Goal: Transaction & Acquisition: Purchase product/service

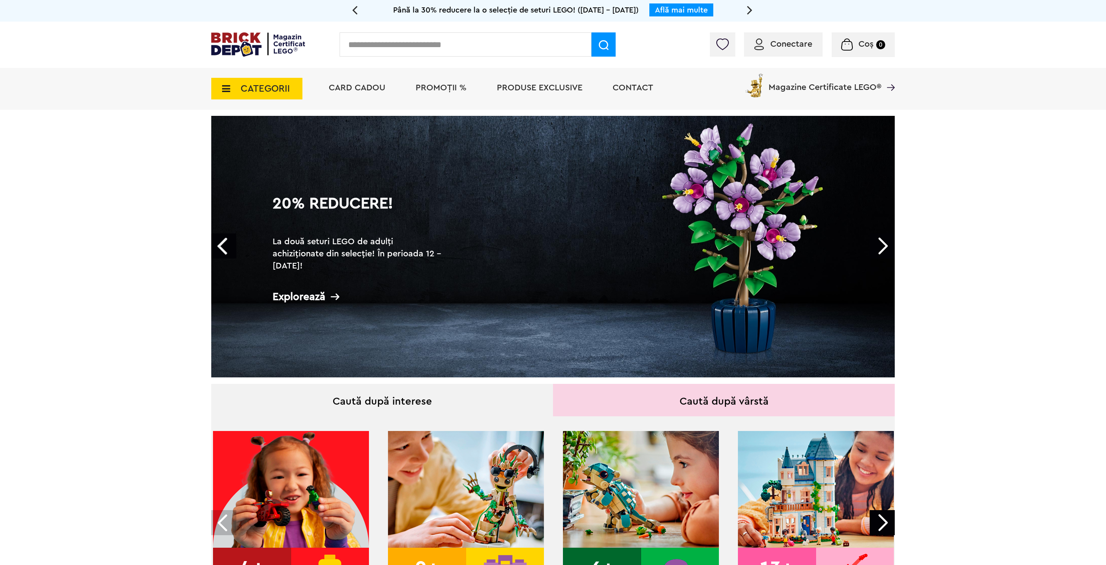
click at [443, 90] on span "PROMOȚII %" at bounding box center [441, 87] width 51 height 9
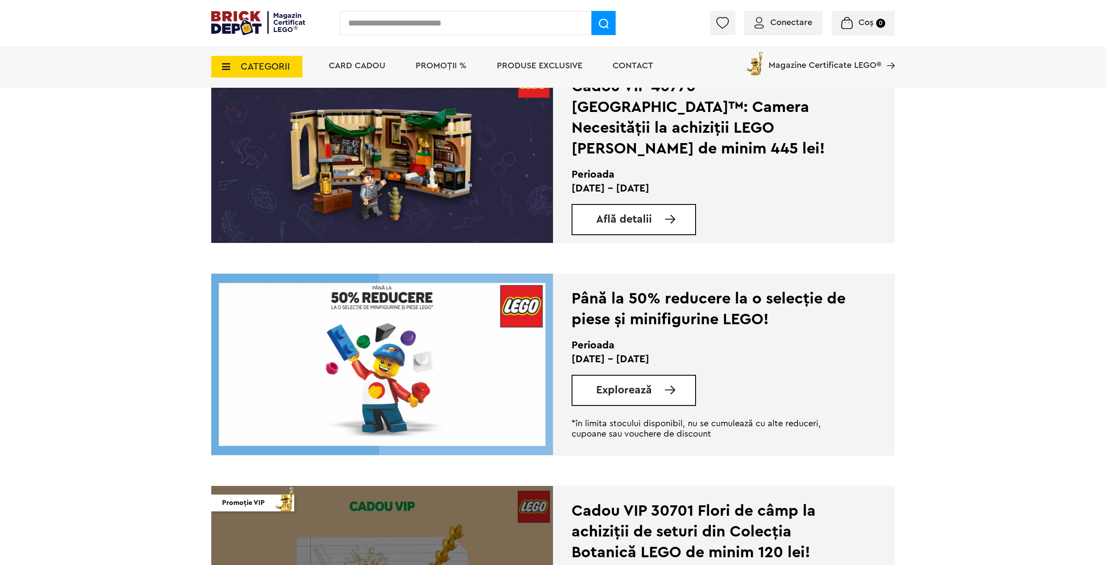
scroll to position [1393, 0]
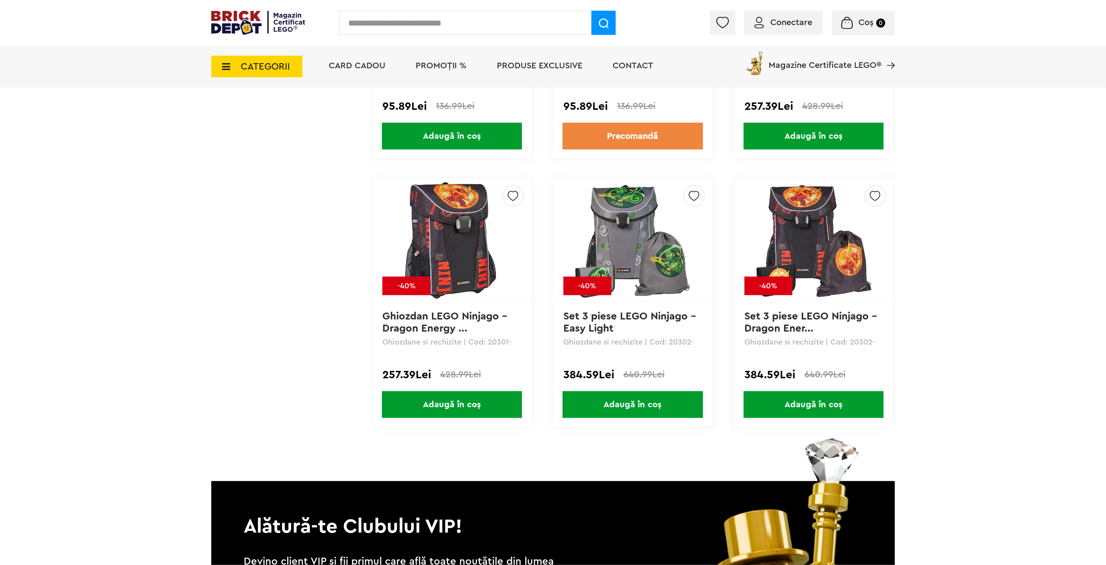
scroll to position [4178, 0]
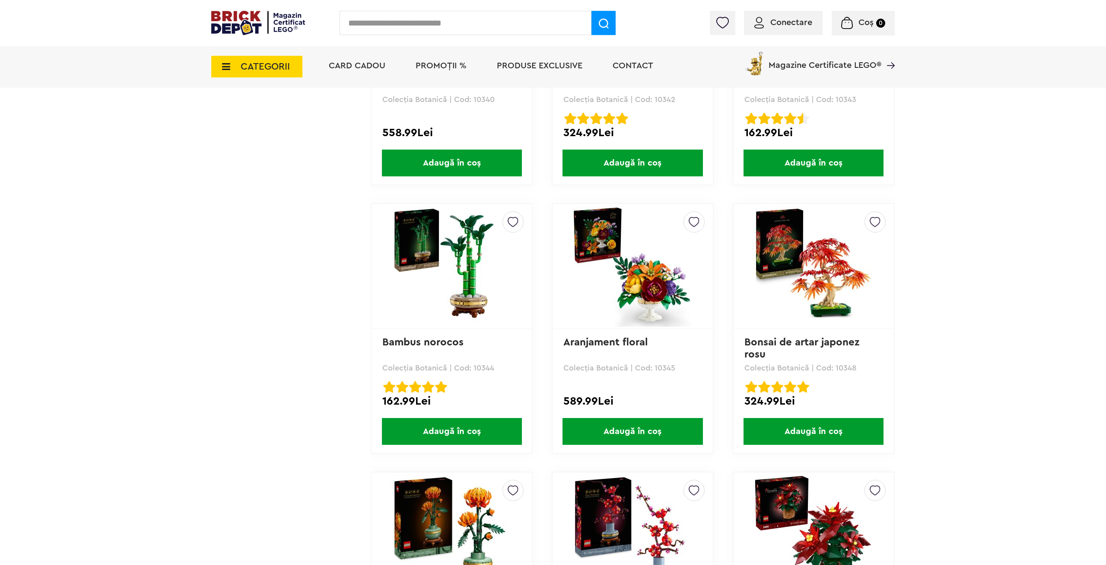
scroll to position [2606, 0]
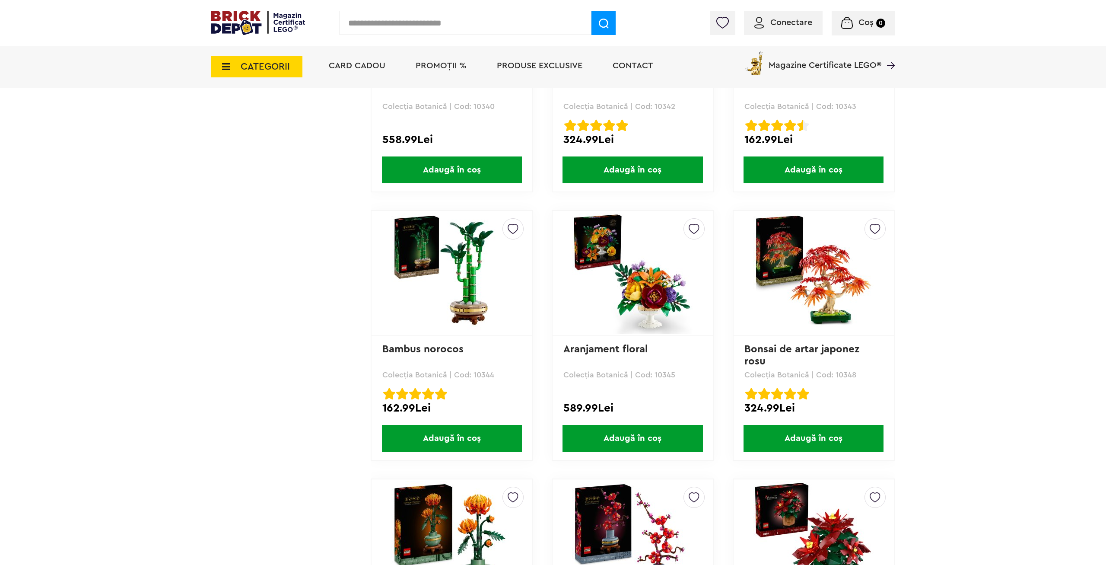
click at [439, 270] on img at bounding box center [451, 273] width 121 height 121
